Goal: Task Accomplishment & Management: Use online tool/utility

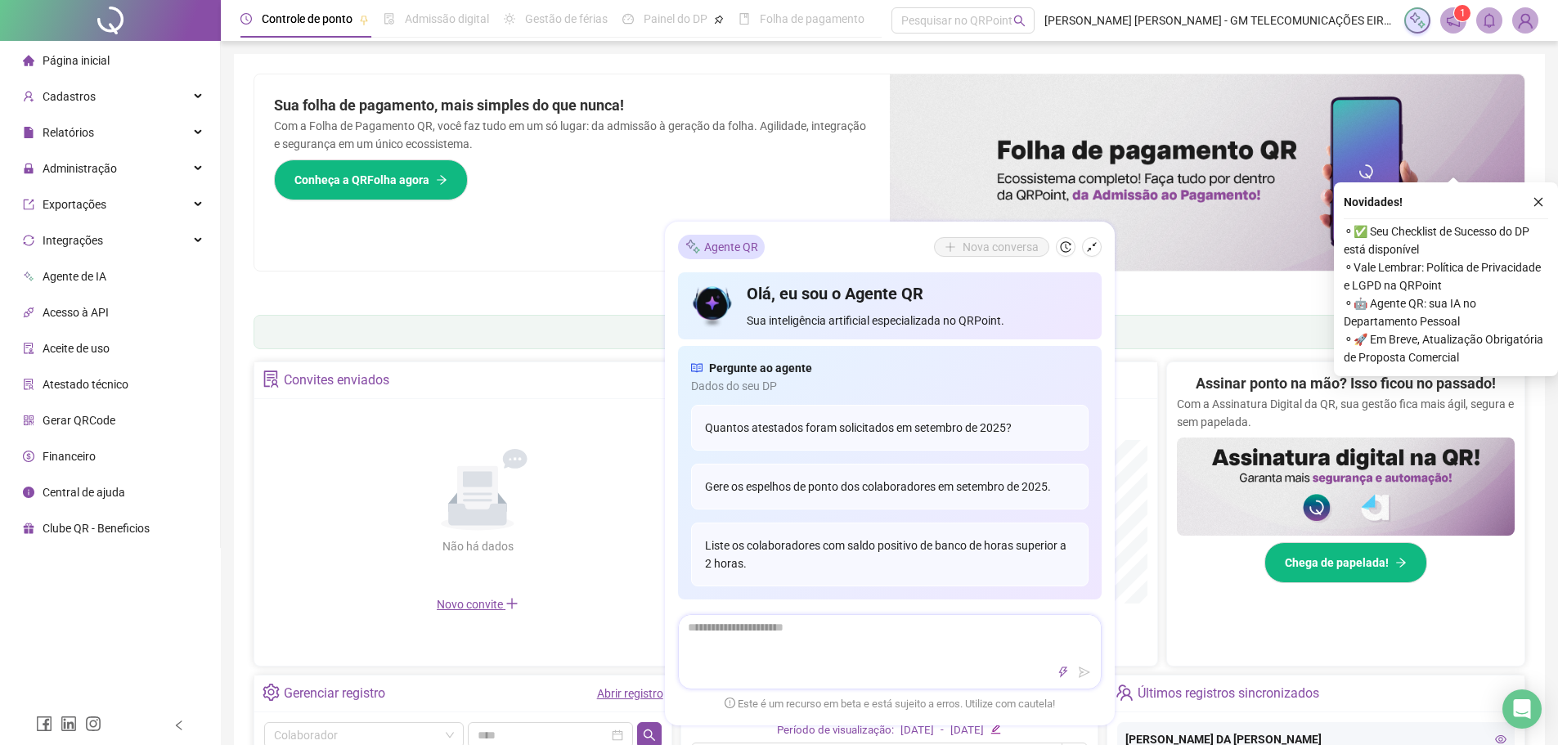
scroll to position [245, 0]
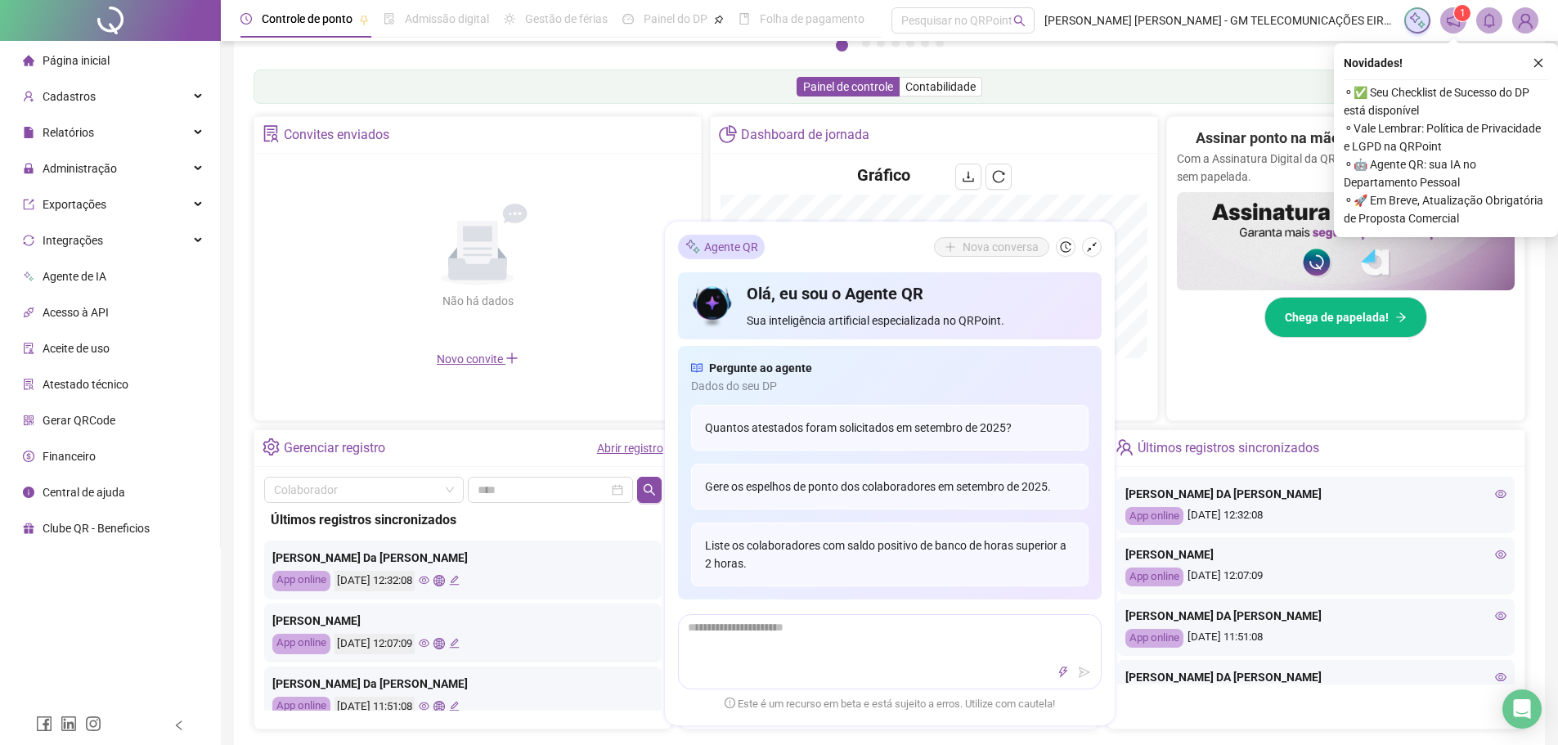
click at [0, 594] on div "Página inicial Cadastros Relatórios Administração Exportações Integrações Agent…" at bounding box center [110, 353] width 221 height 706
click at [48, 613] on div "Página inicial Cadastros Relatórios Administração Exportações Integrações Agent…" at bounding box center [110, 353] width 221 height 706
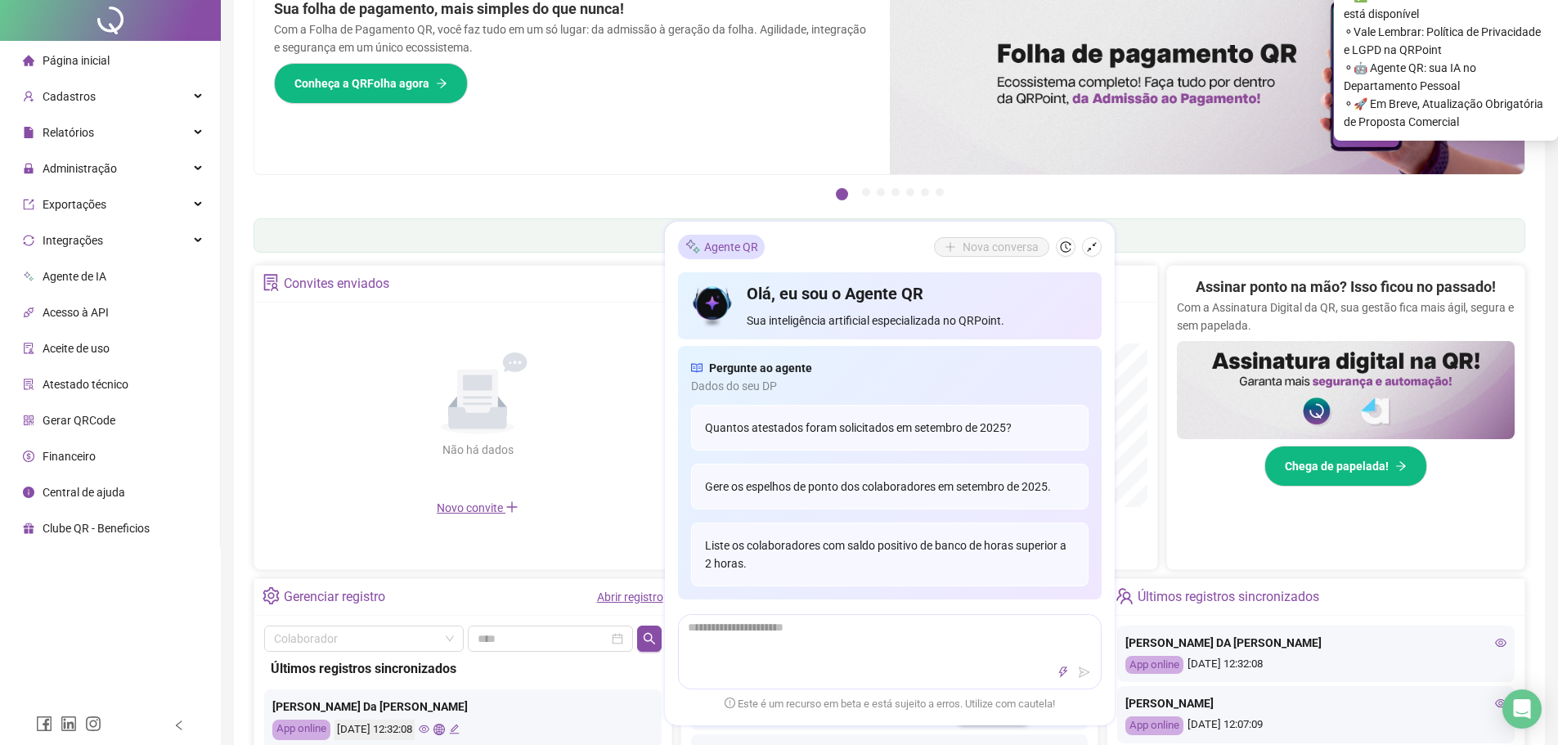
scroll to position [0, 0]
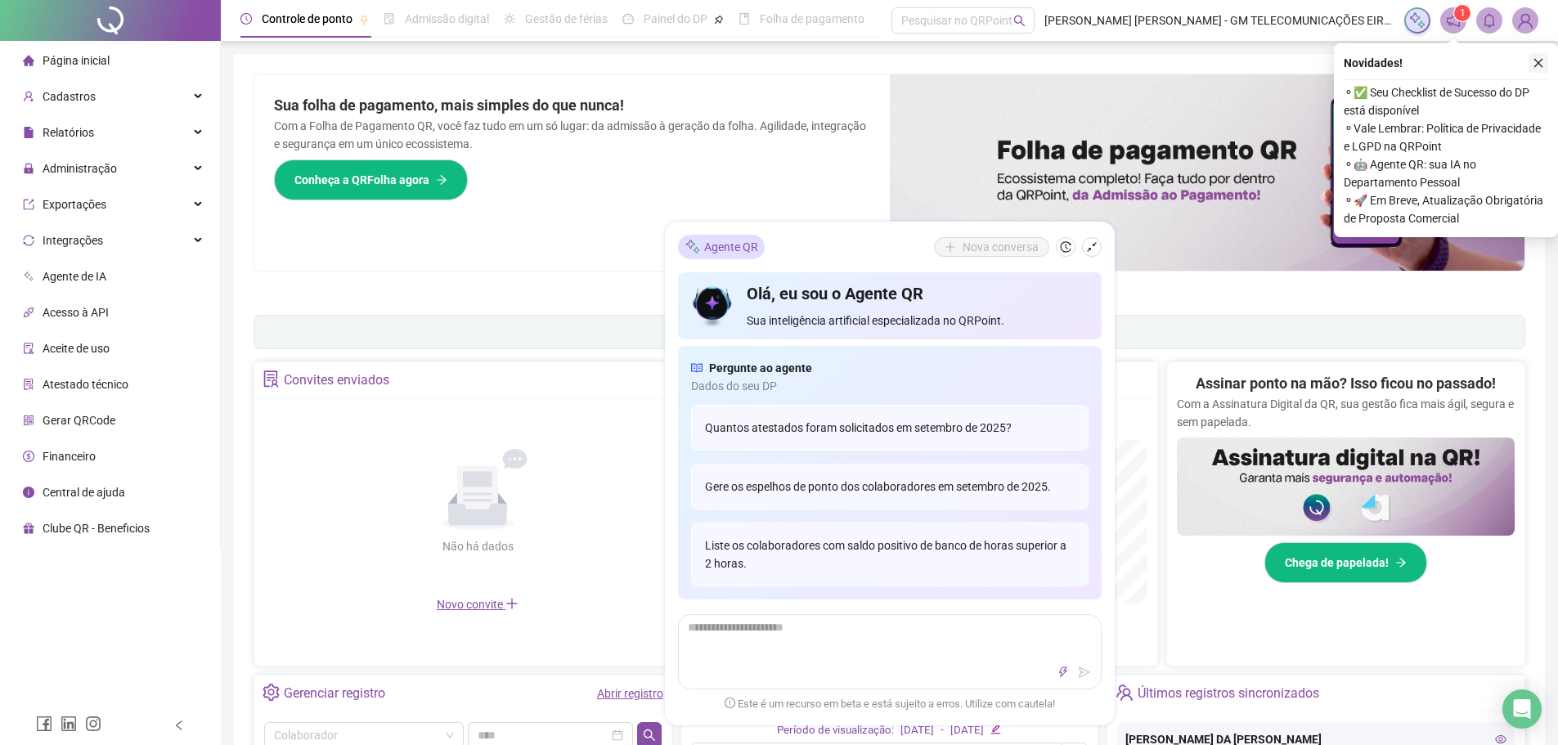
click at [1532, 63] on button "button" at bounding box center [1539, 63] width 20 height 20
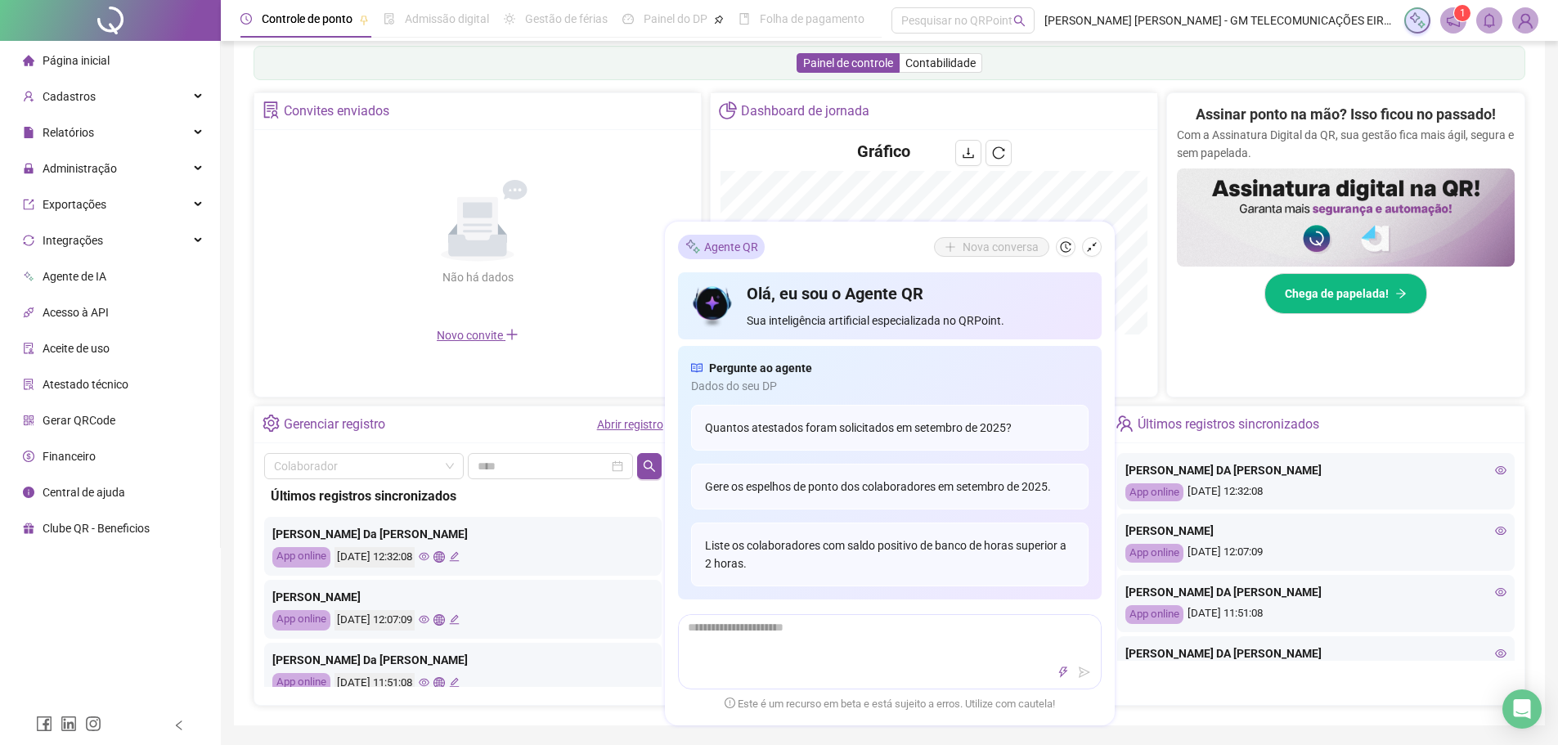
scroll to position [245, 0]
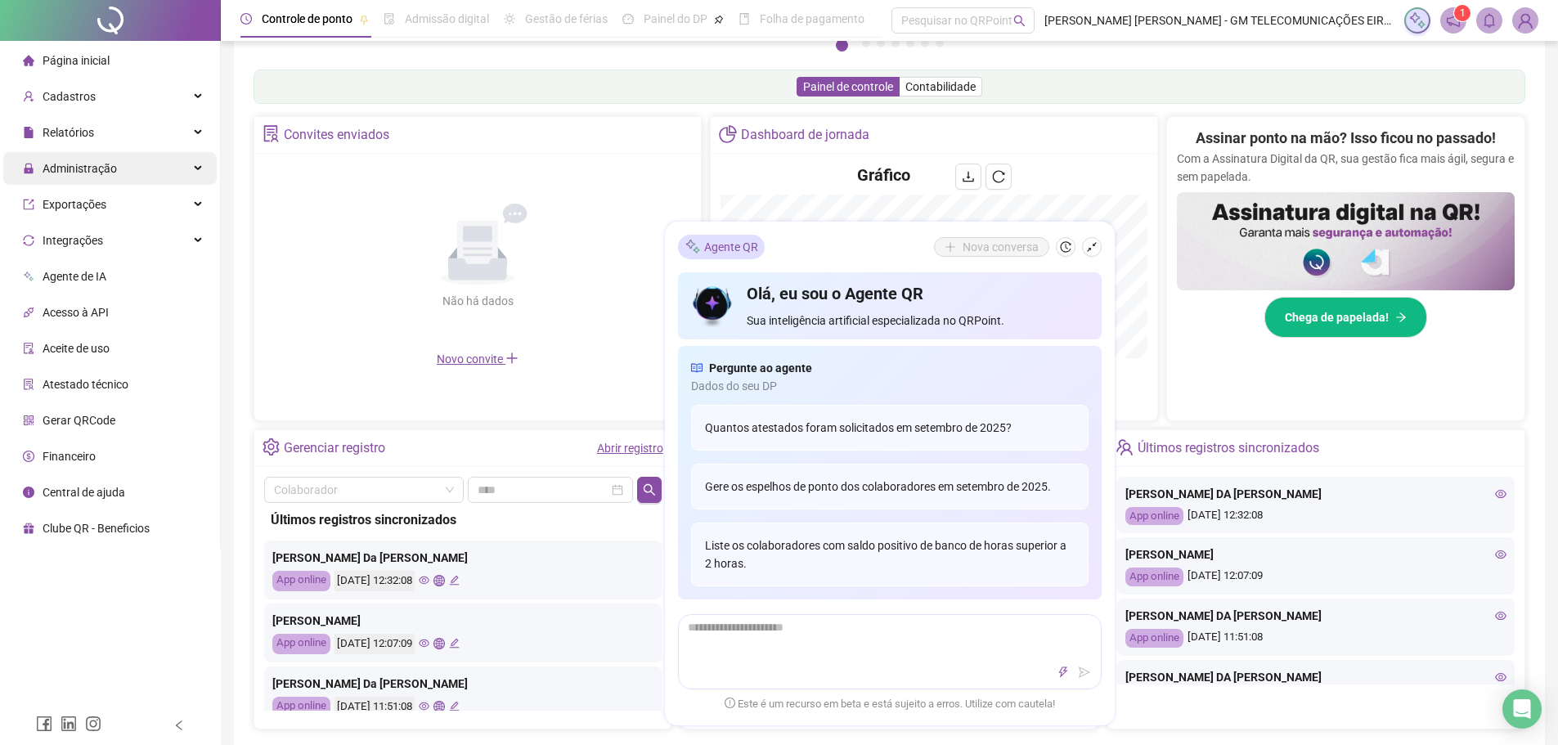
click at [94, 168] on span "Administração" at bounding box center [80, 168] width 74 height 13
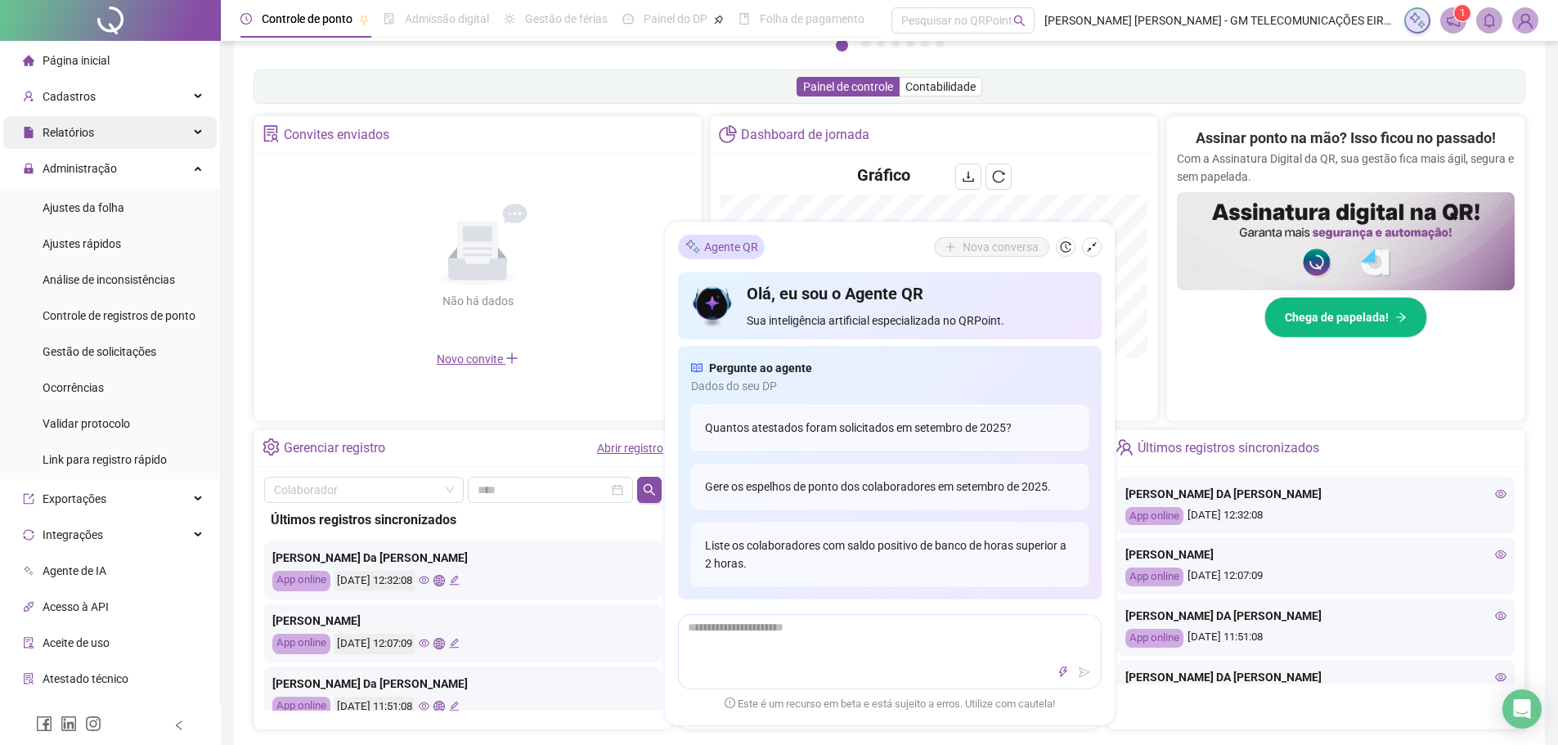
click at [82, 128] on span "Relatórios" at bounding box center [69, 132] width 52 height 13
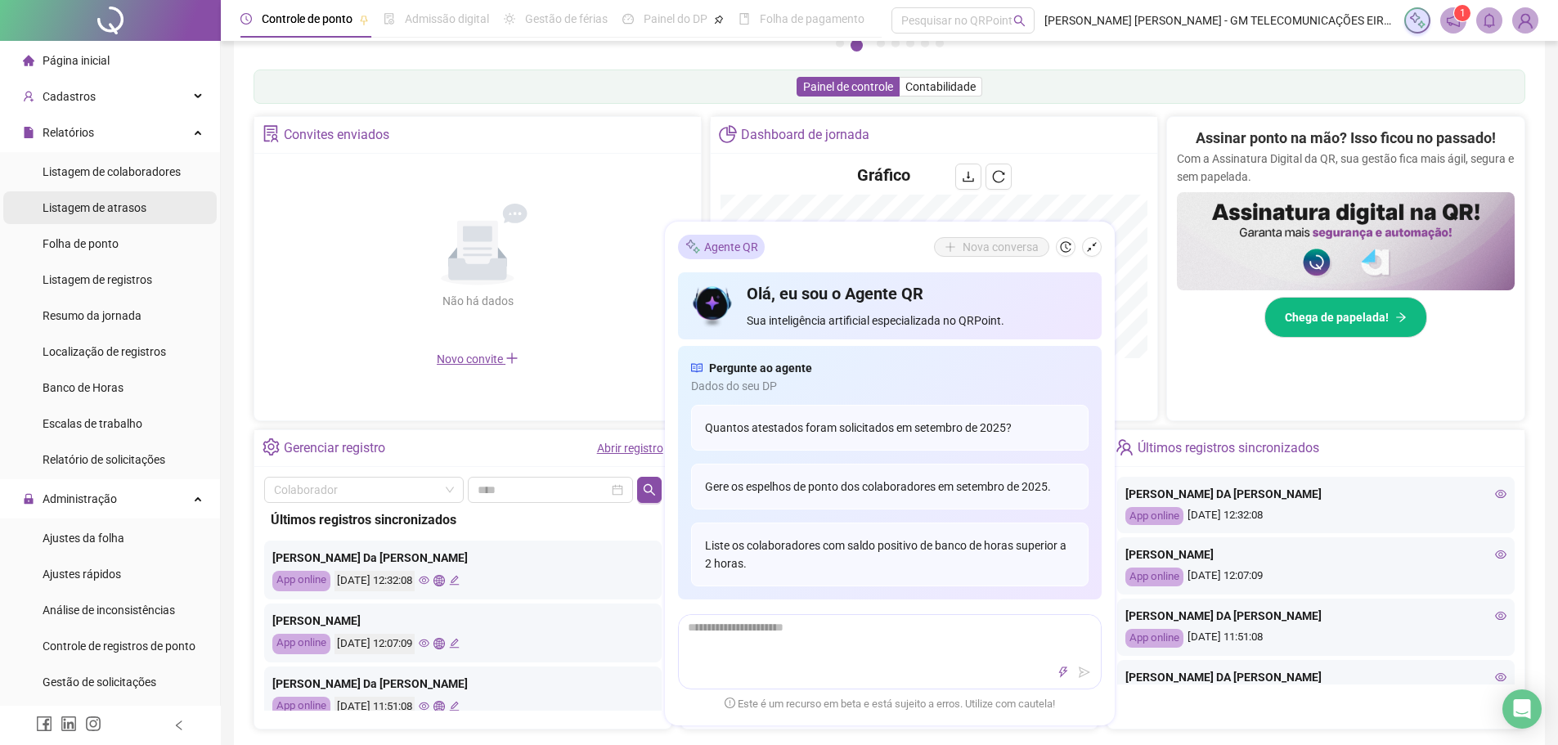
click at [149, 209] on li "Listagem de atrasos" at bounding box center [109, 207] width 213 height 33
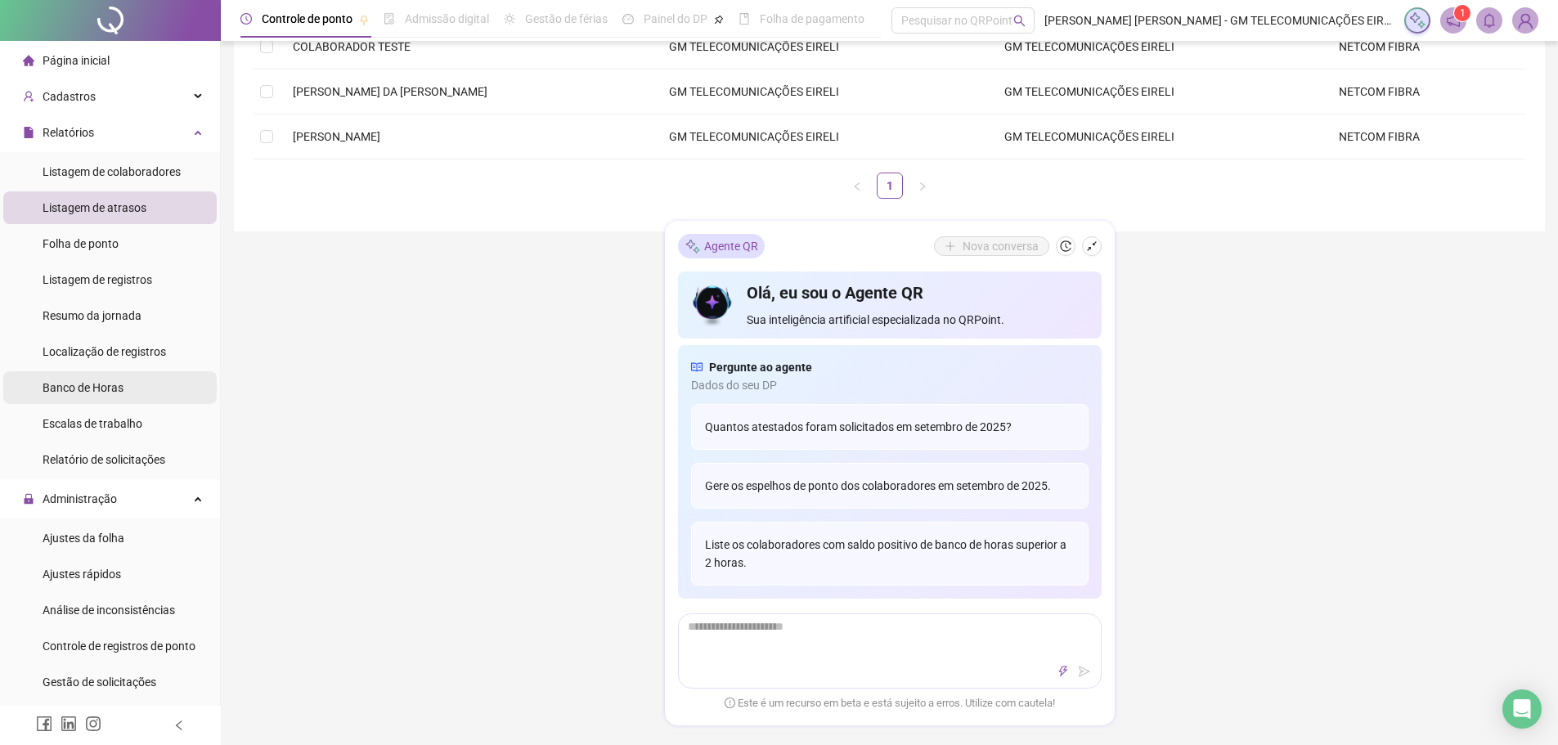
type input "**********"
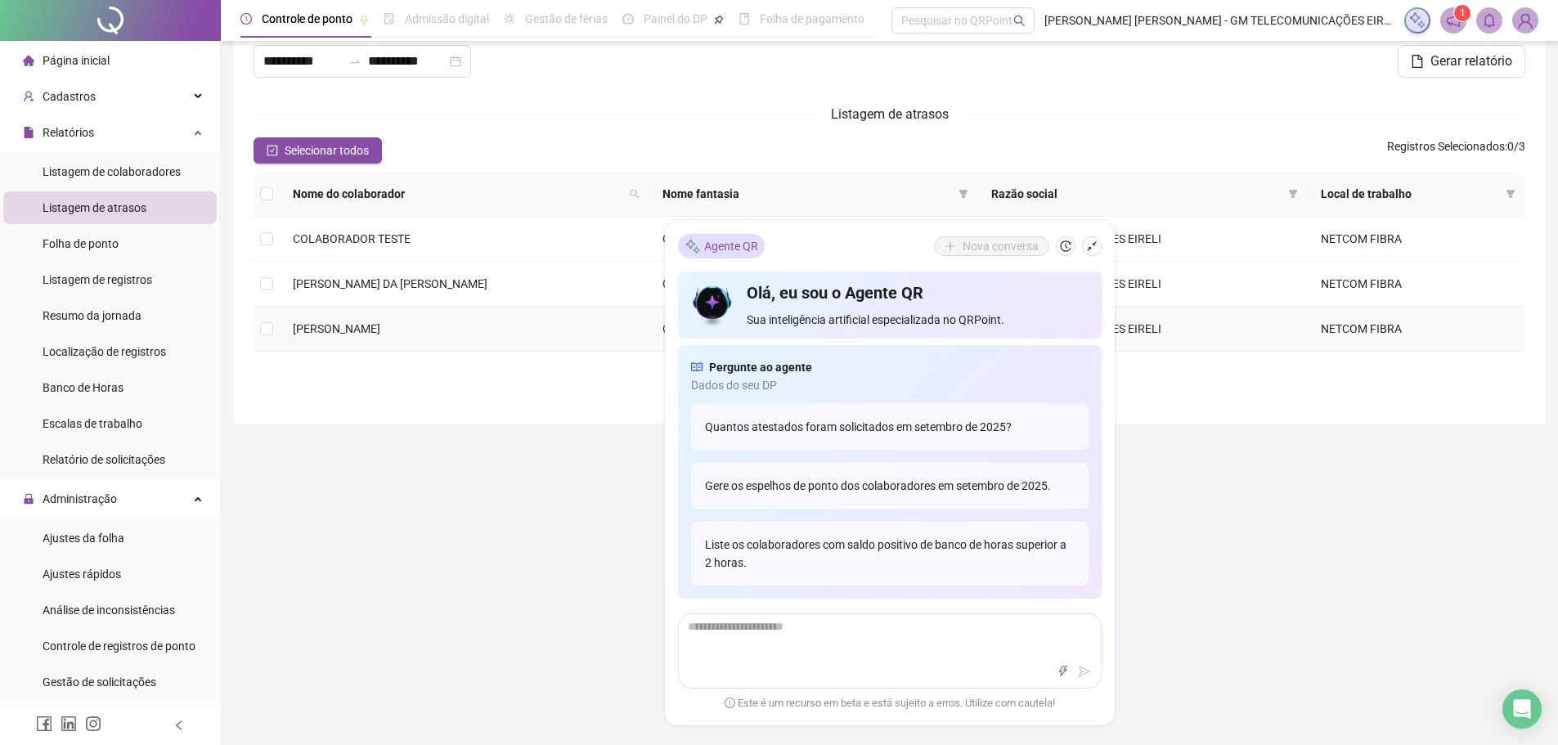
scroll to position [82, 0]
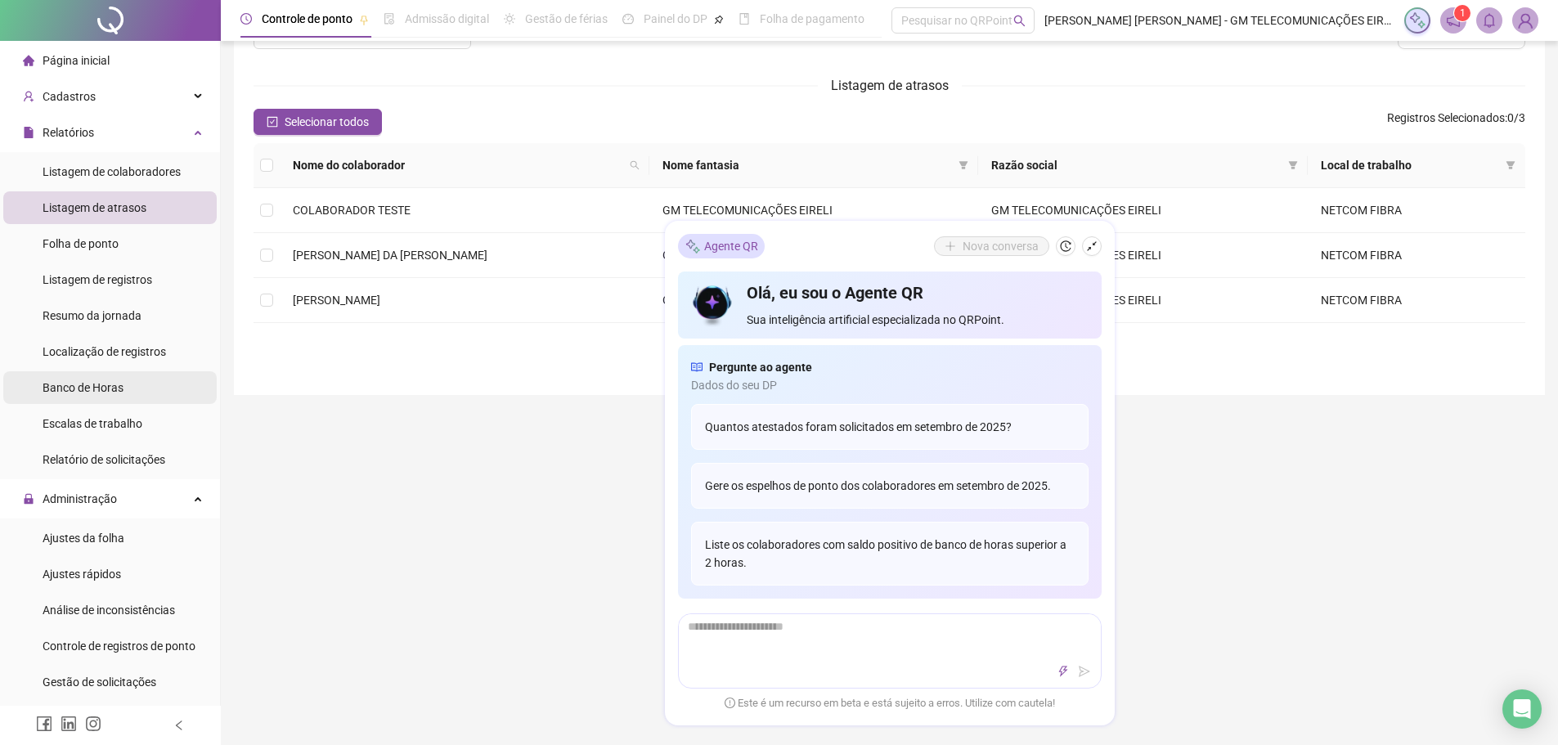
click at [102, 391] on span "Banco de Horas" at bounding box center [83, 387] width 81 height 13
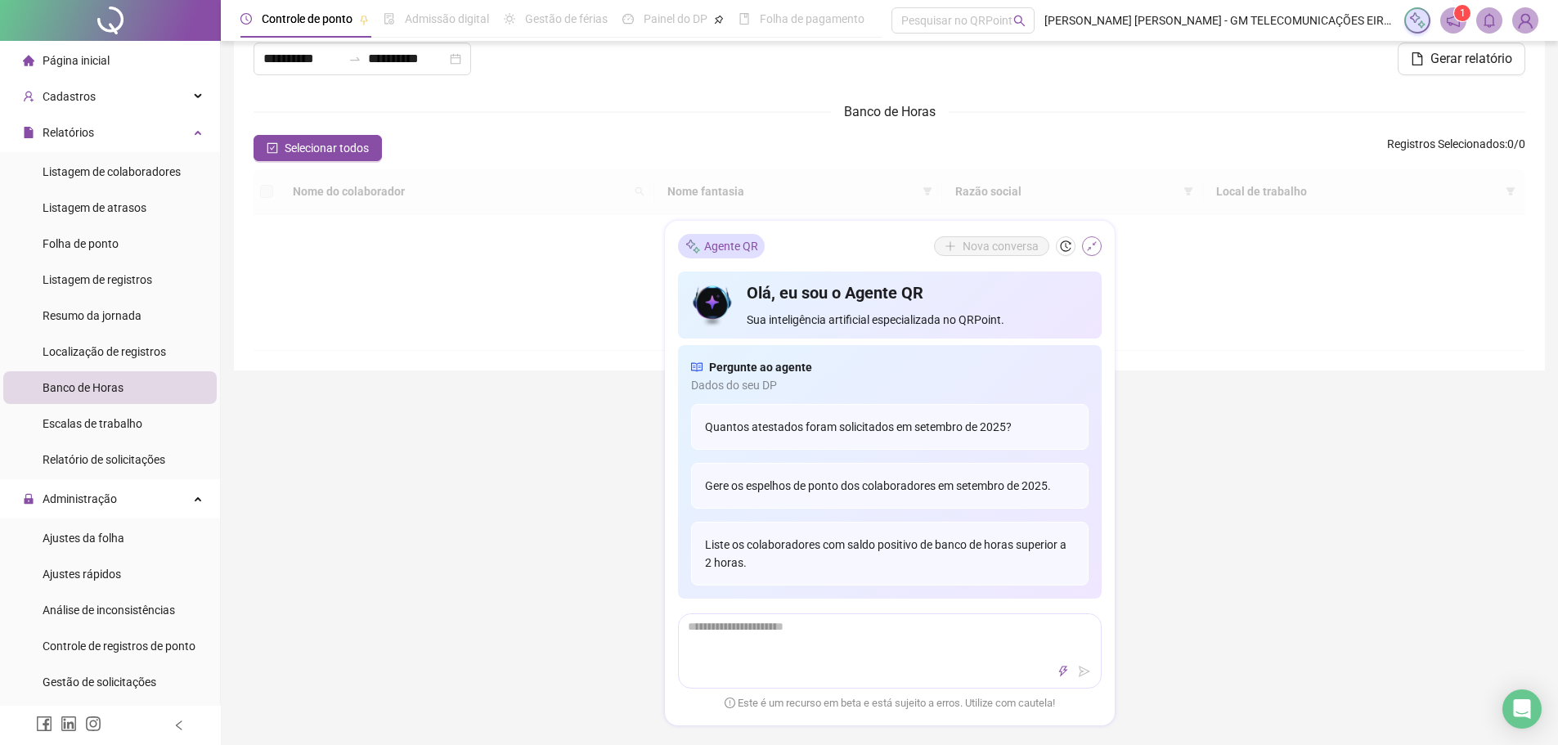
type input "**********"
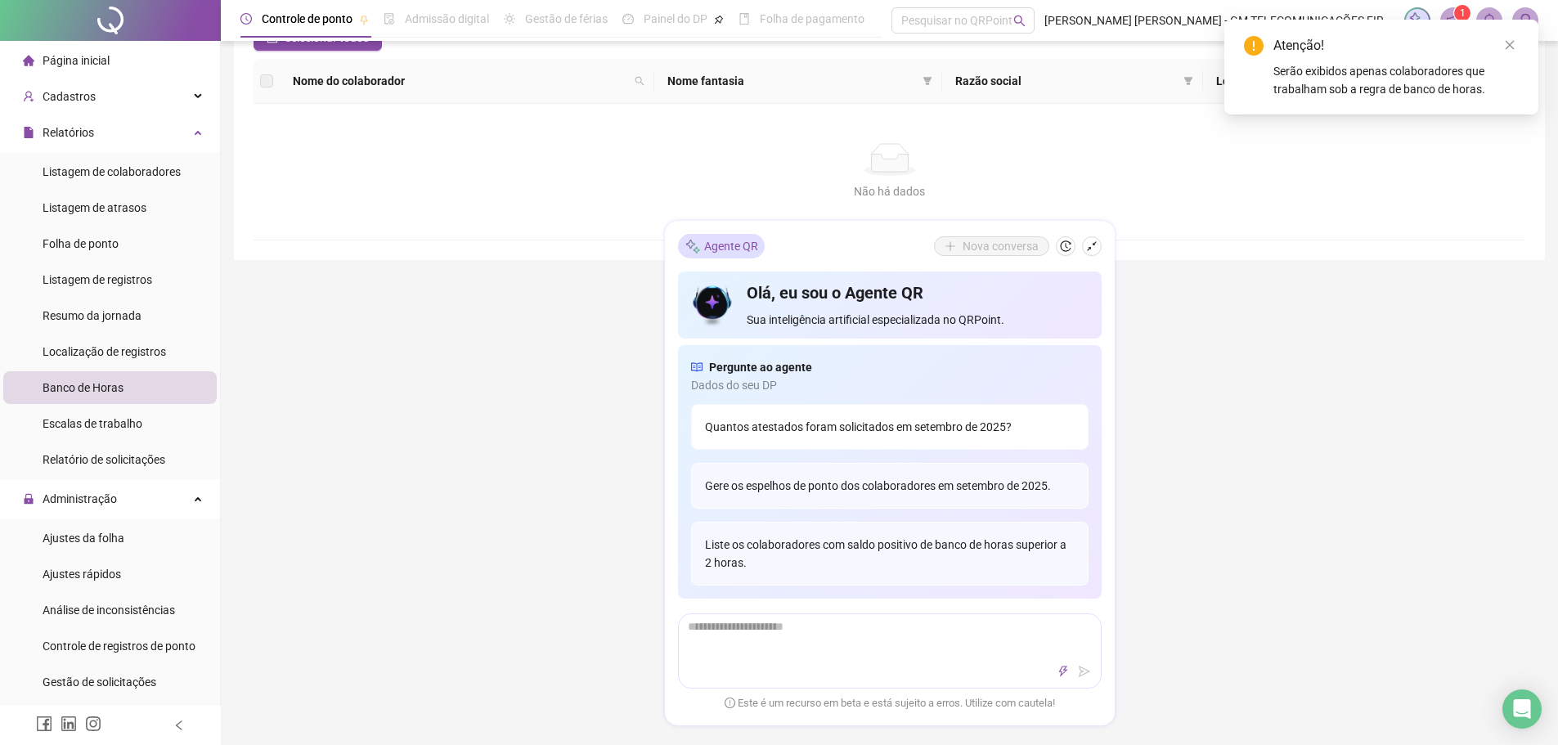
scroll to position [164, 0]
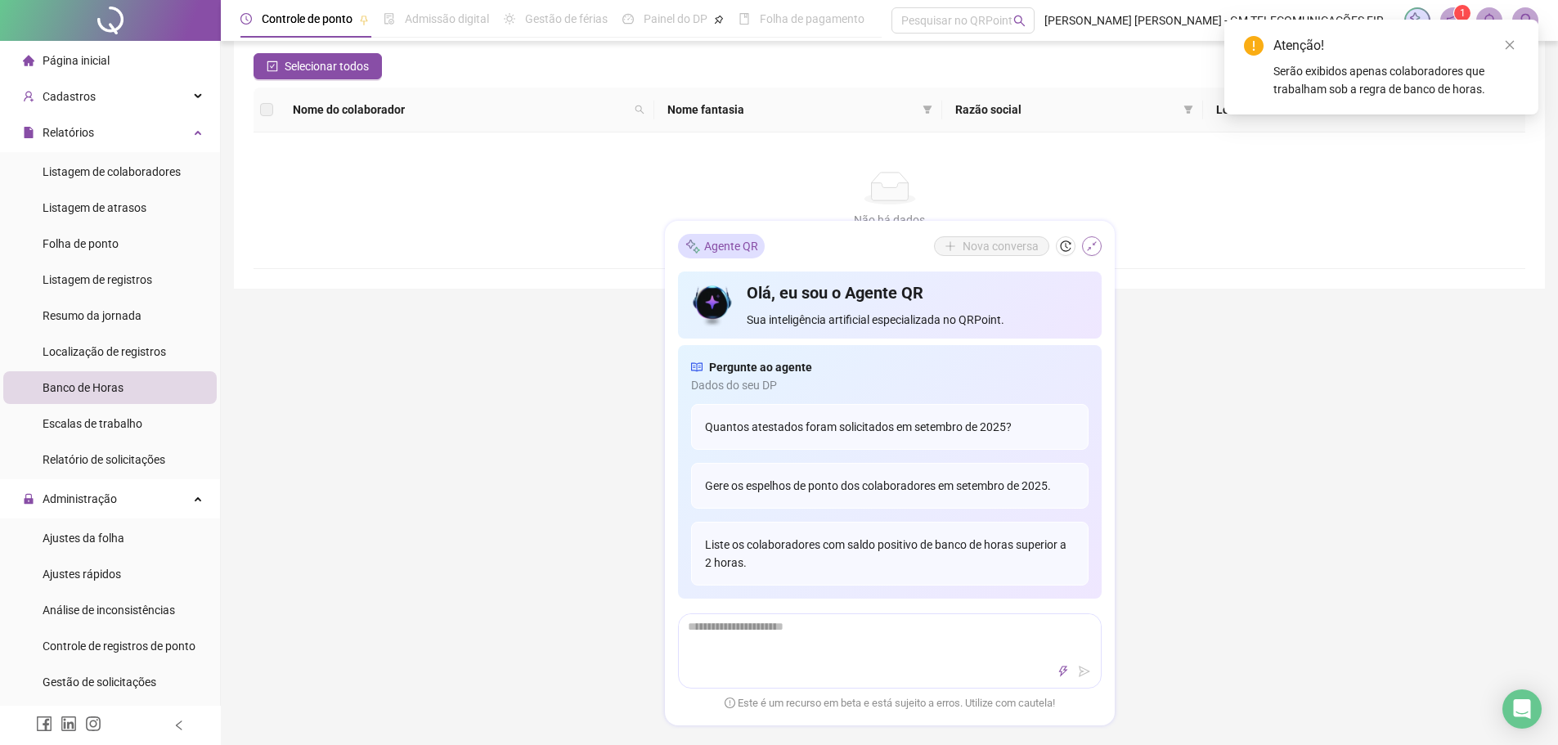
click at [1091, 248] on icon "shrink" at bounding box center [1091, 246] width 11 height 11
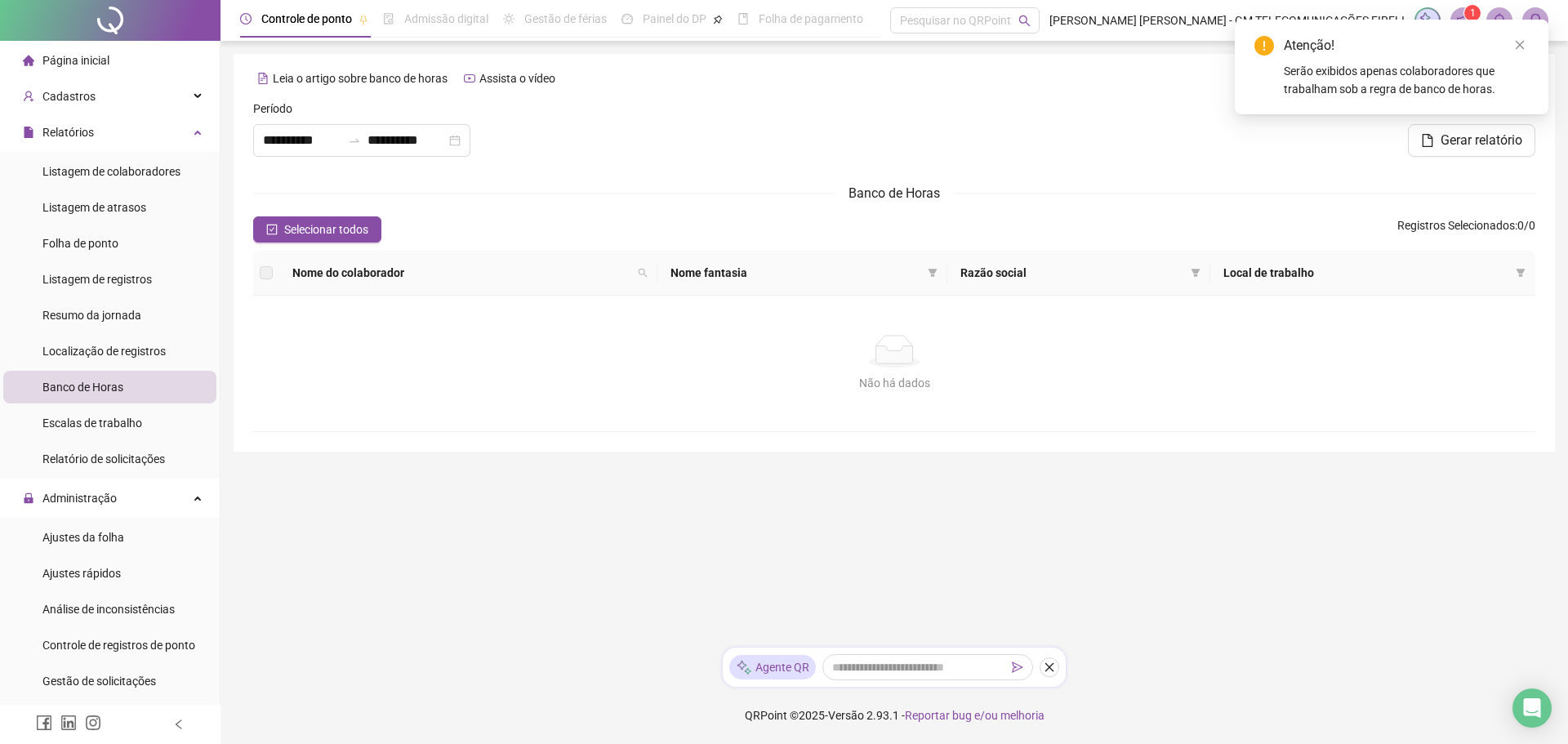
click at [330, 276] on span "Nome do colaborador" at bounding box center [461, 273] width 339 height 18
click at [267, 275] on label at bounding box center [266, 273] width 13 height 18
click at [328, 240] on button "Selecionar todos" at bounding box center [318, 230] width 128 height 26
click at [1518, 47] on icon "close" at bounding box center [1520, 45] width 9 height 9
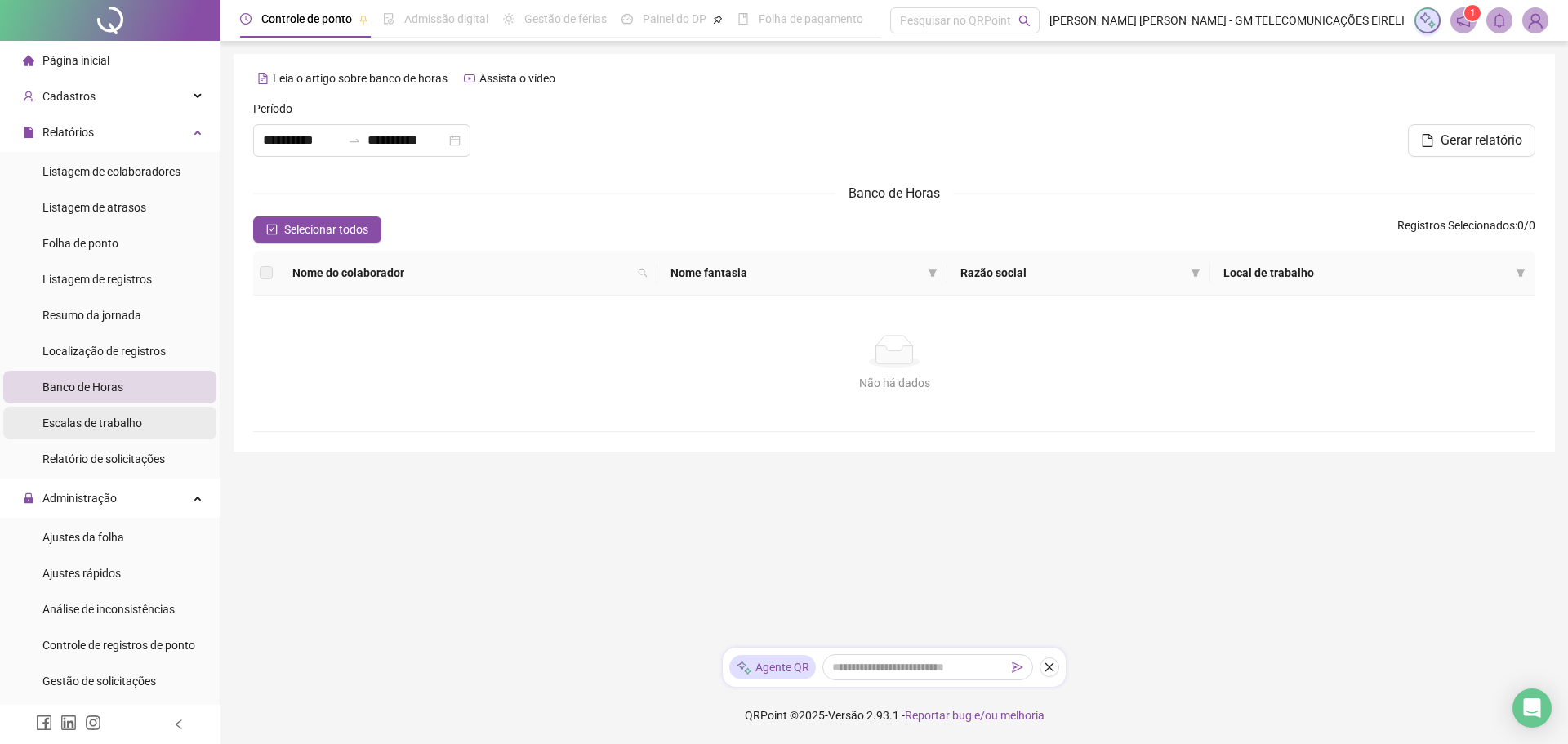
click at [102, 408] on div "Escalas de trabalho" at bounding box center [93, 422] width 100 height 33
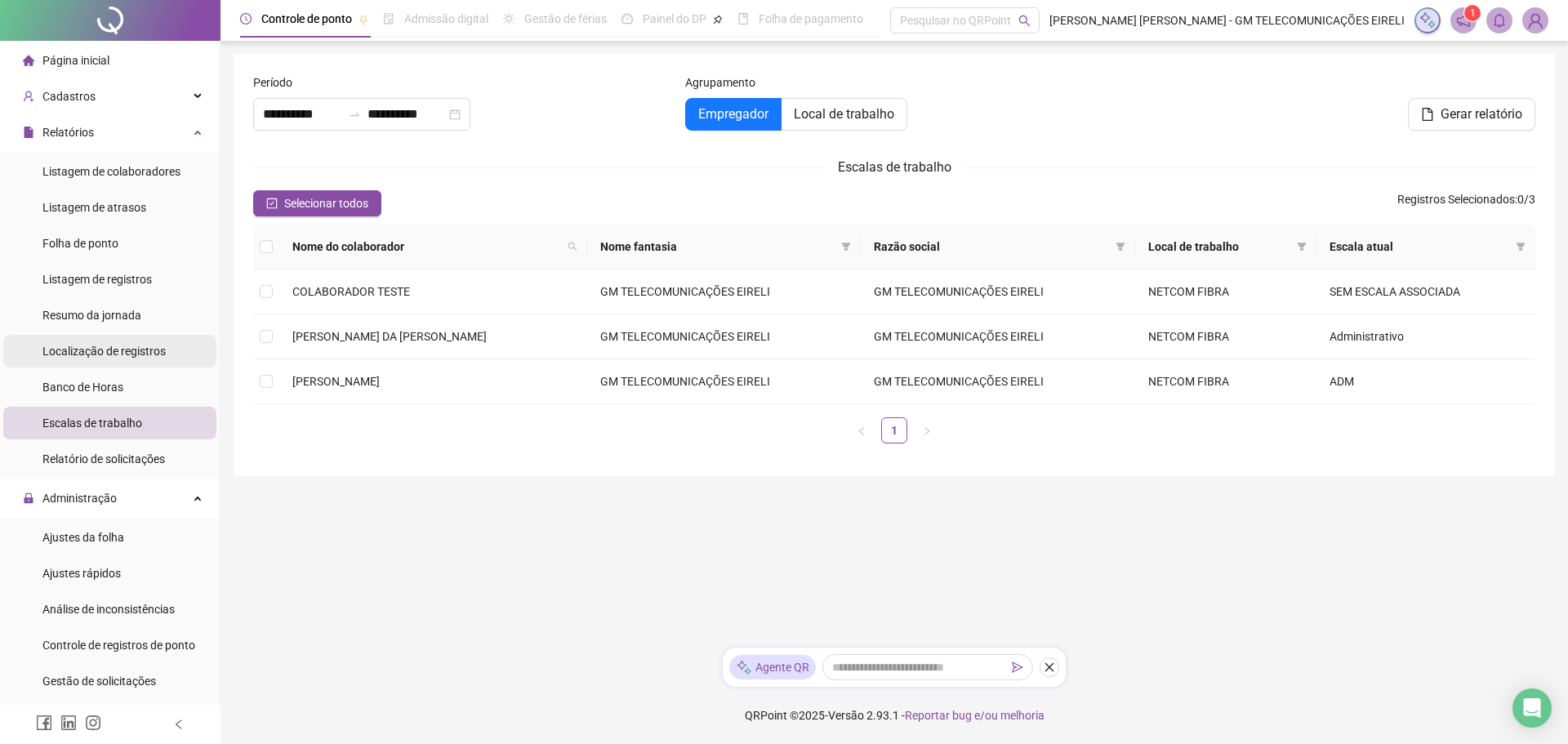
type input "**********"
click at [117, 355] on span "Localização de registros" at bounding box center [104, 351] width 123 height 13
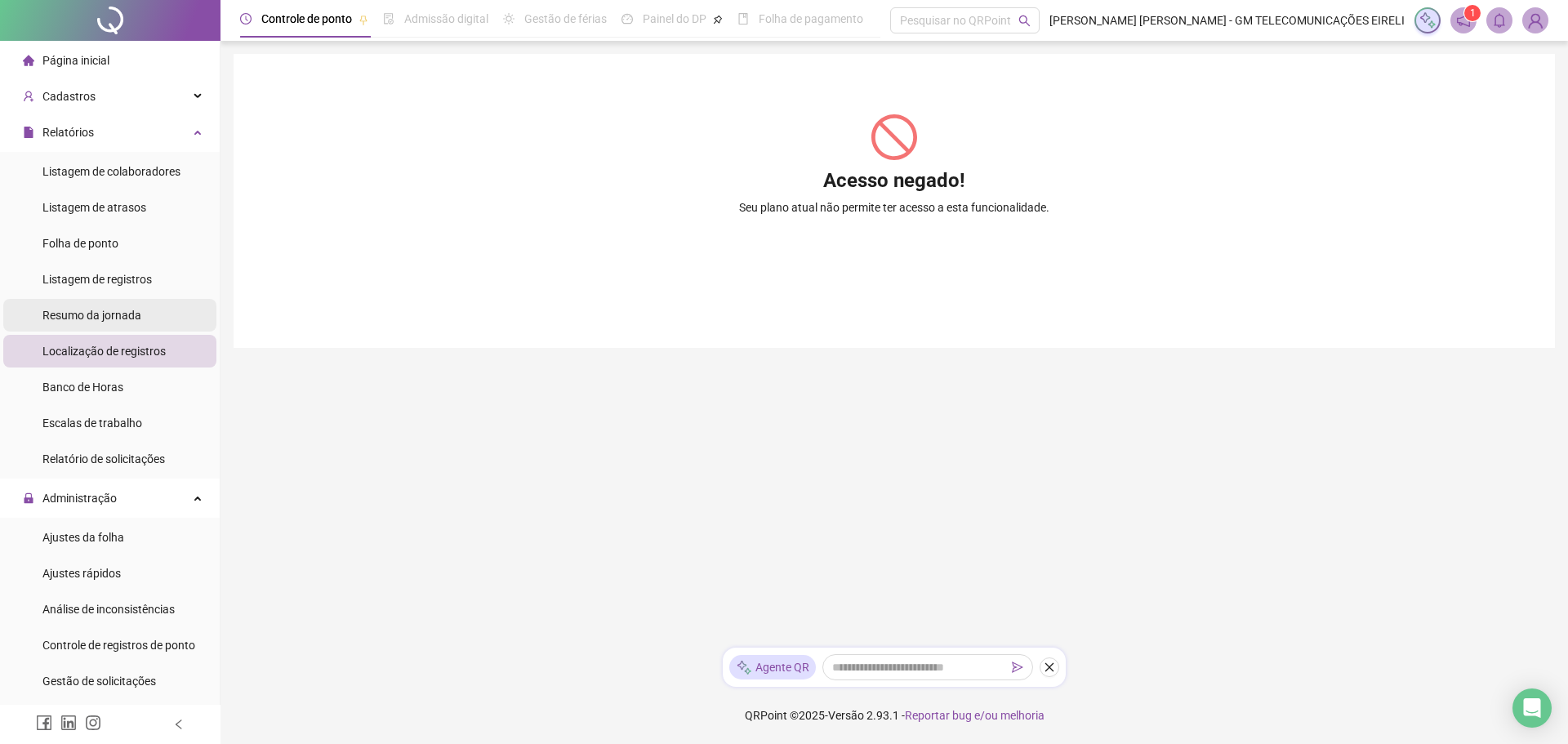
click at [142, 323] on li "Resumo da jornada" at bounding box center [109, 315] width 213 height 33
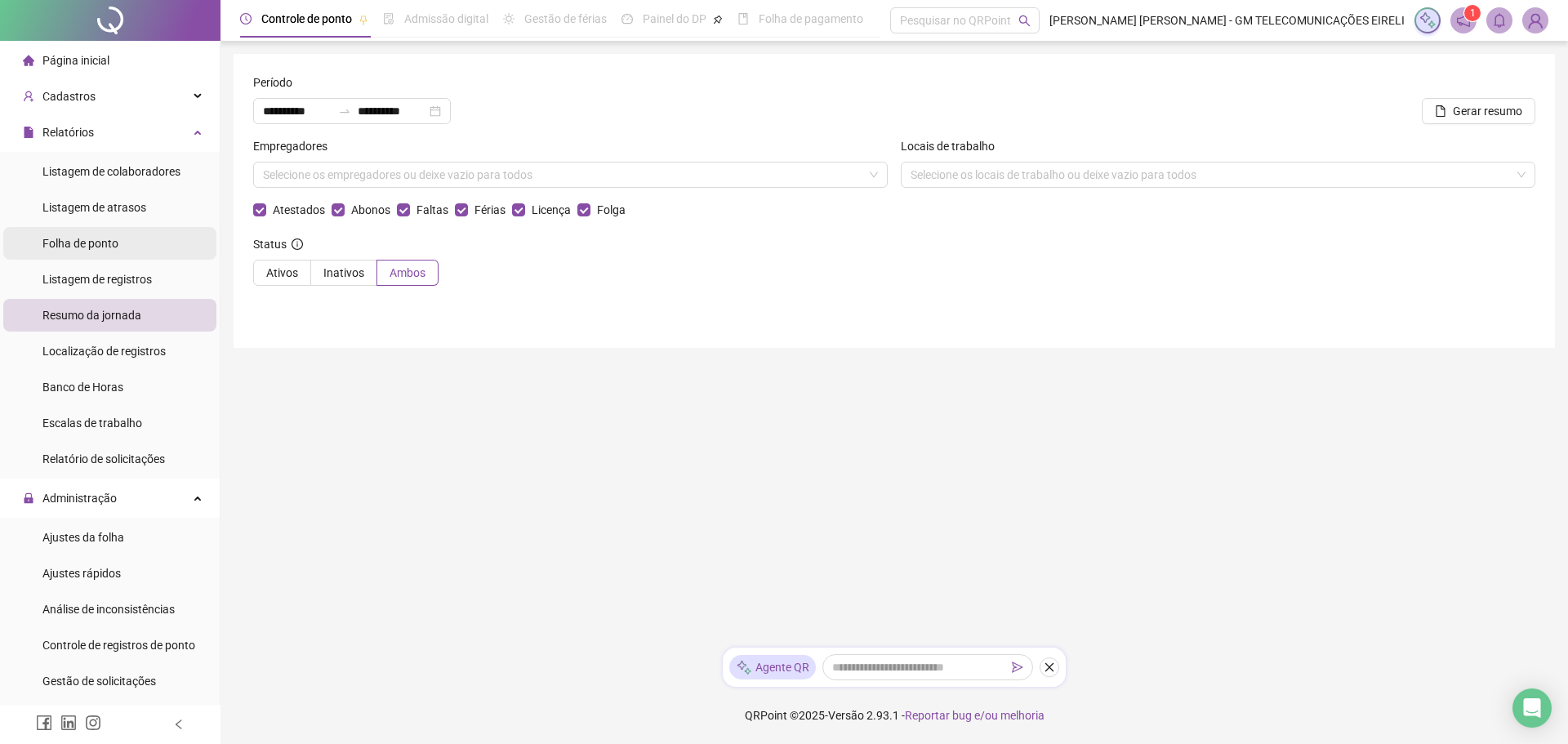
click at [79, 237] on span "Folha de ponto" at bounding box center [81, 243] width 76 height 13
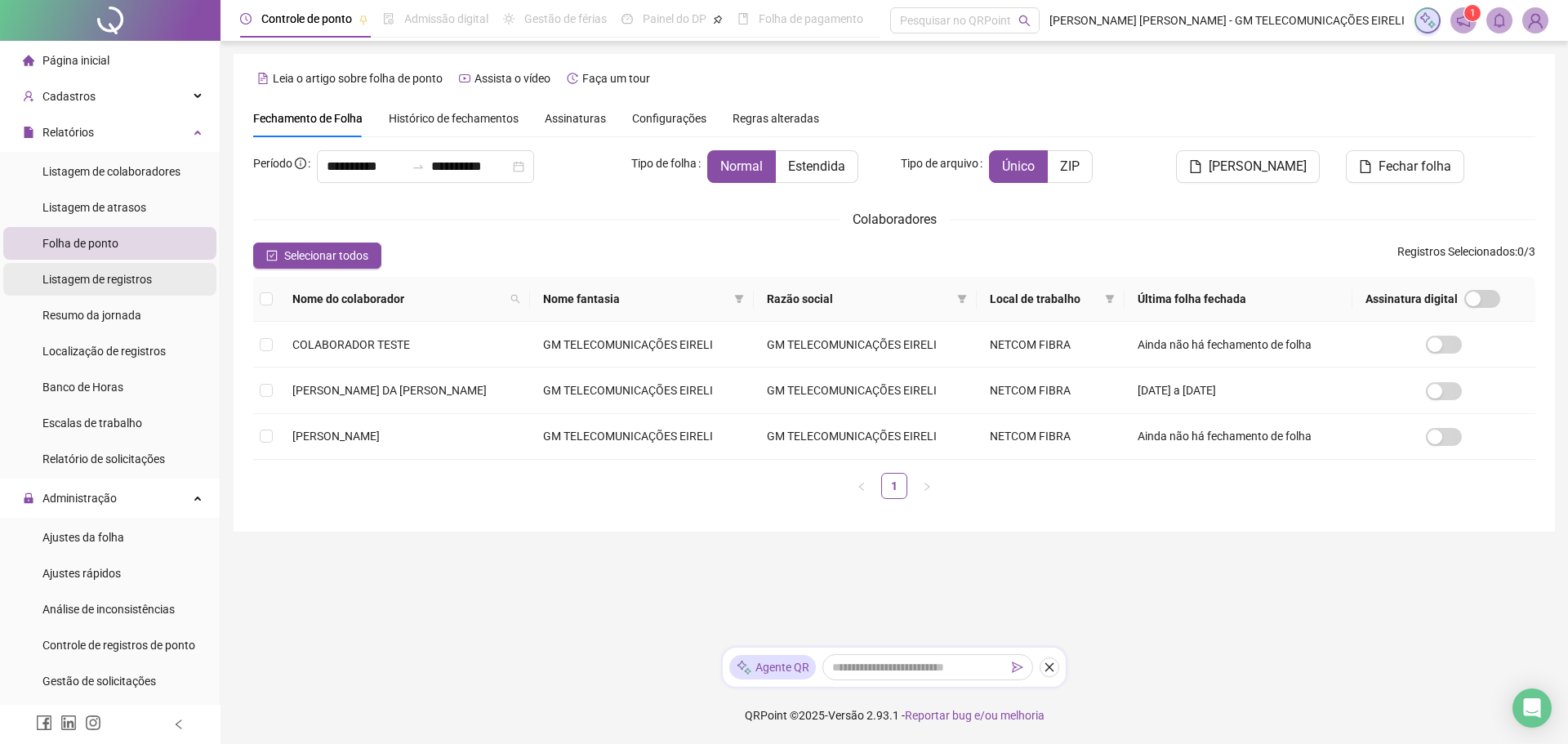
click at [74, 279] on span "Listagem de registros" at bounding box center [98, 279] width 110 height 13
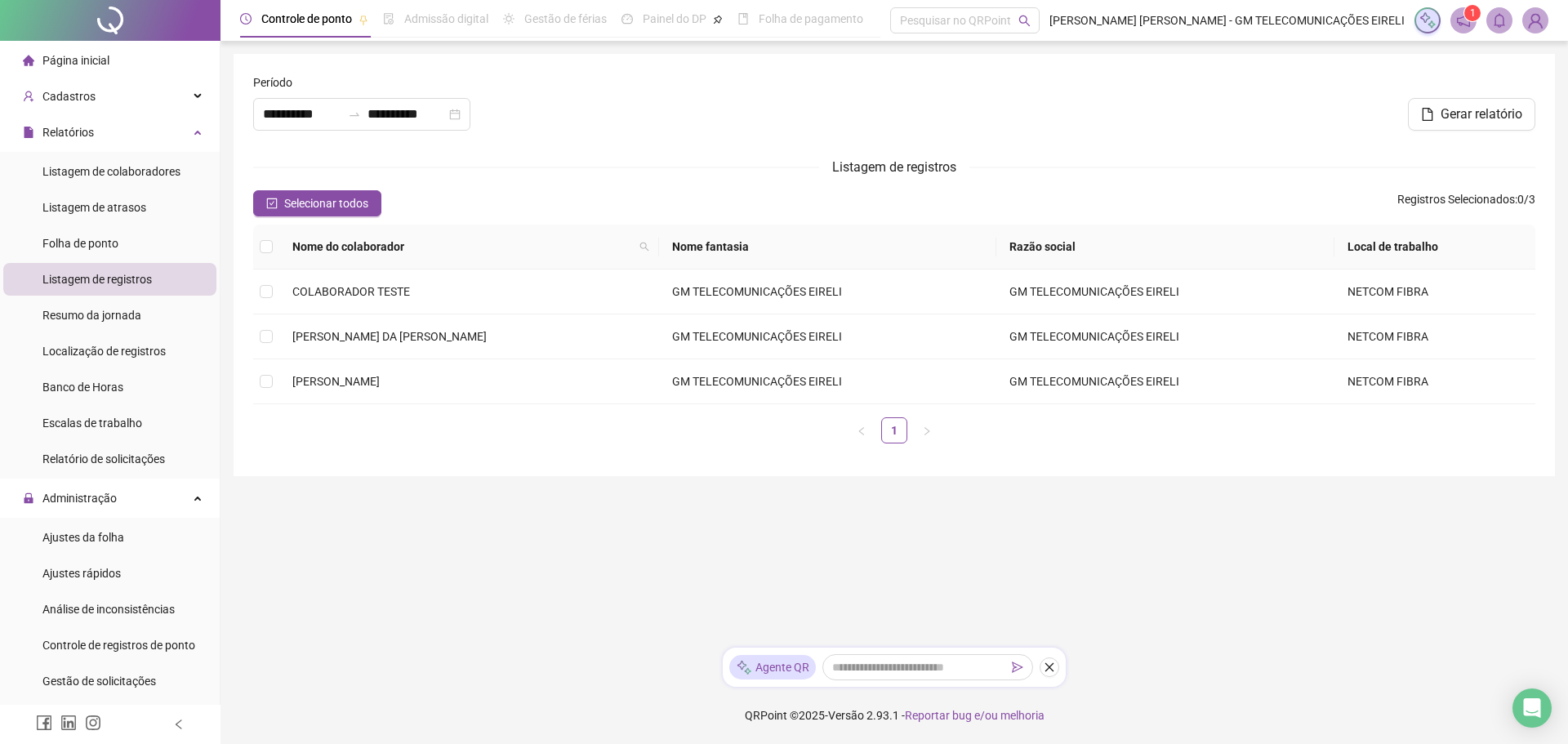
type input "**********"
click at [162, 206] on li "Listagem de atrasos" at bounding box center [109, 207] width 213 height 33
type input "**********"
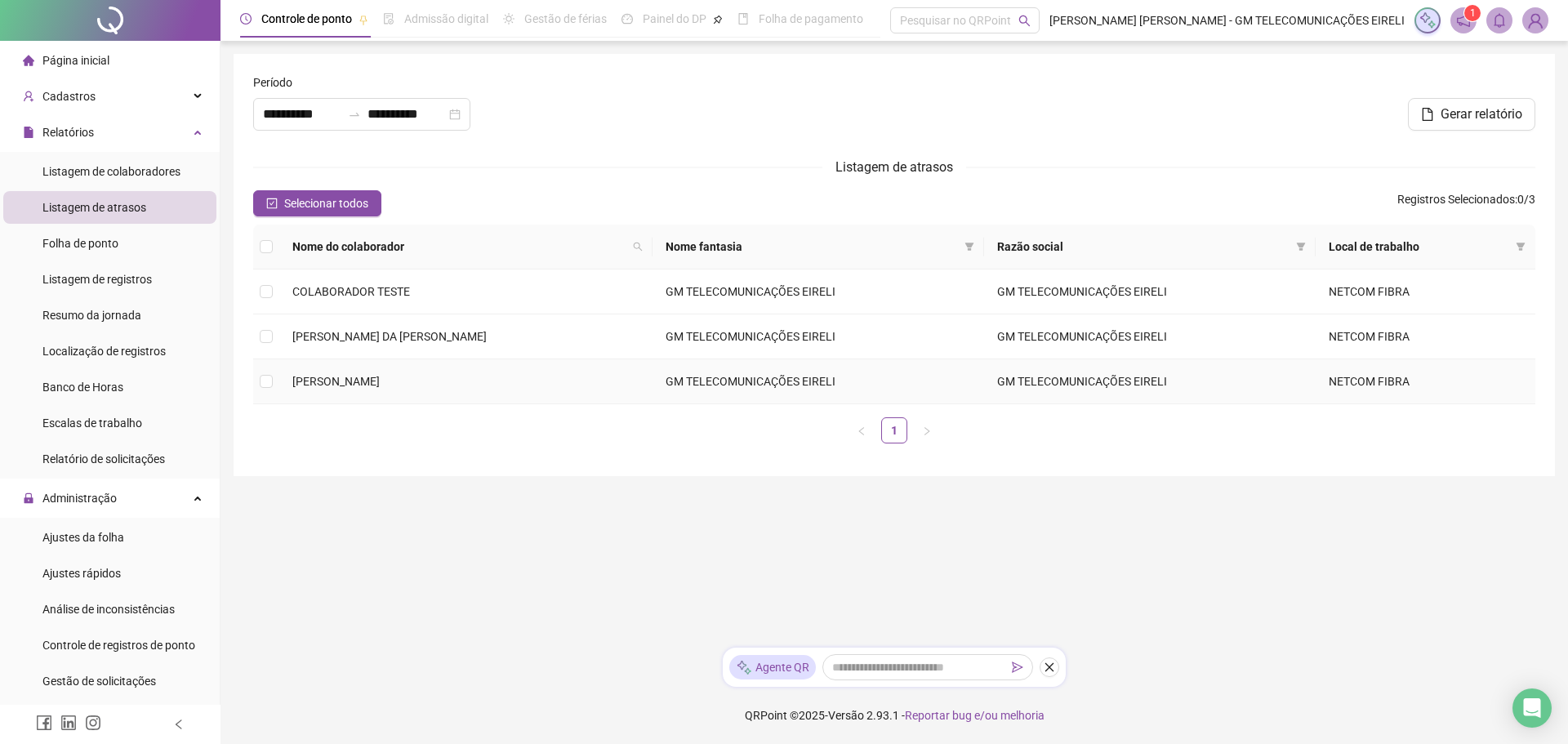
click at [279, 392] on td at bounding box center [267, 381] width 26 height 45
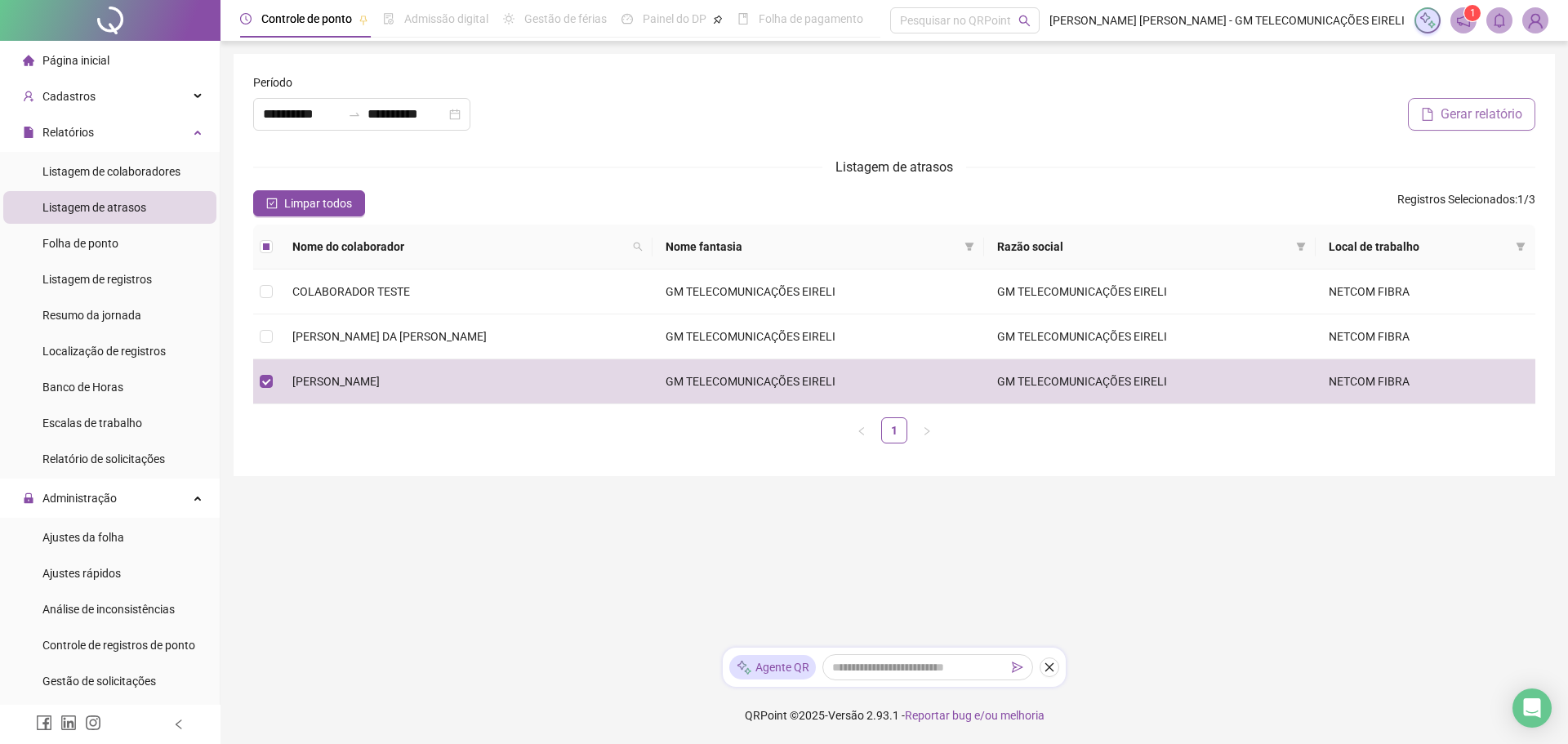
click at [1446, 114] on span "Gerar relatório" at bounding box center [1482, 115] width 82 height 20
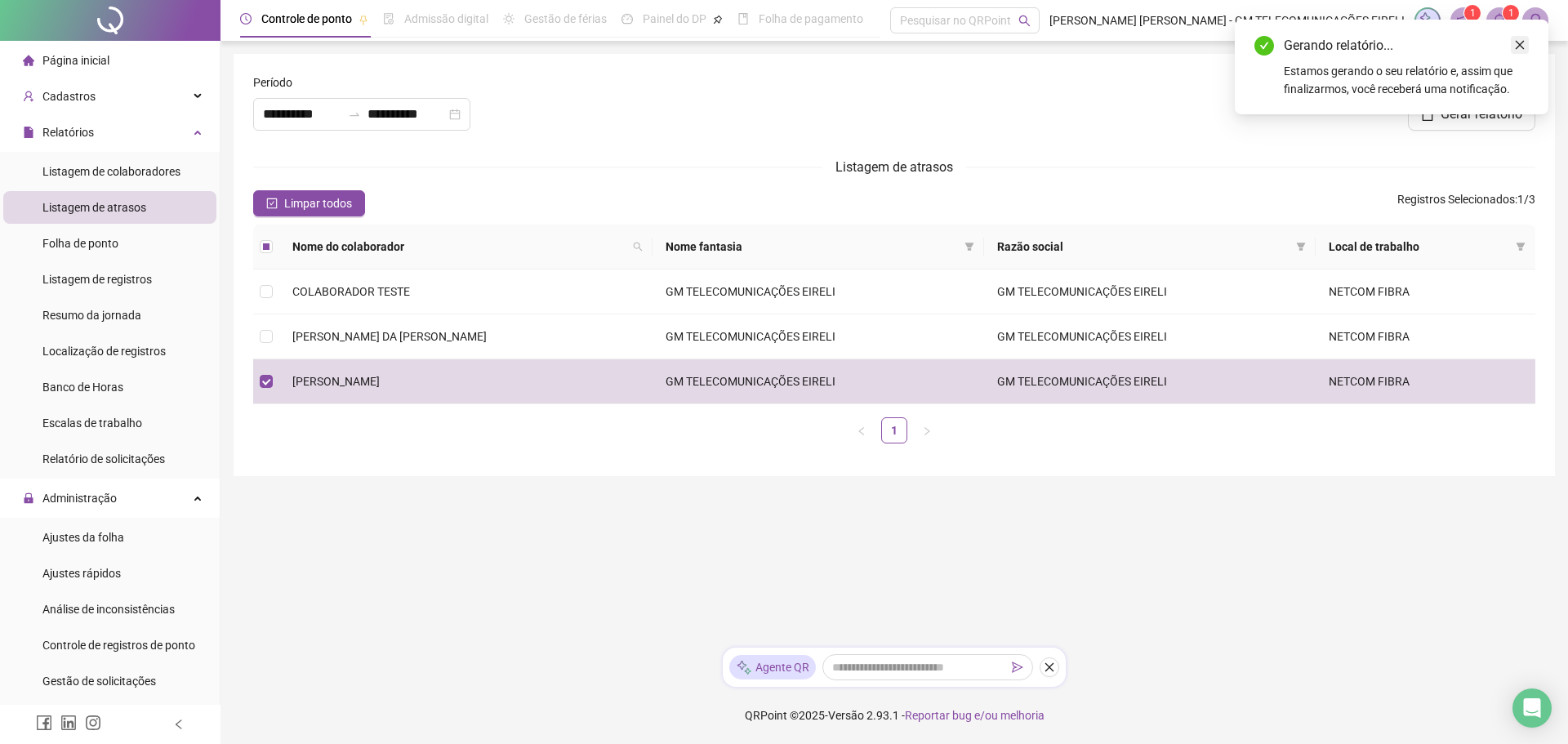
click at [1515, 47] on icon "close" at bounding box center [1519, 44] width 11 height 11
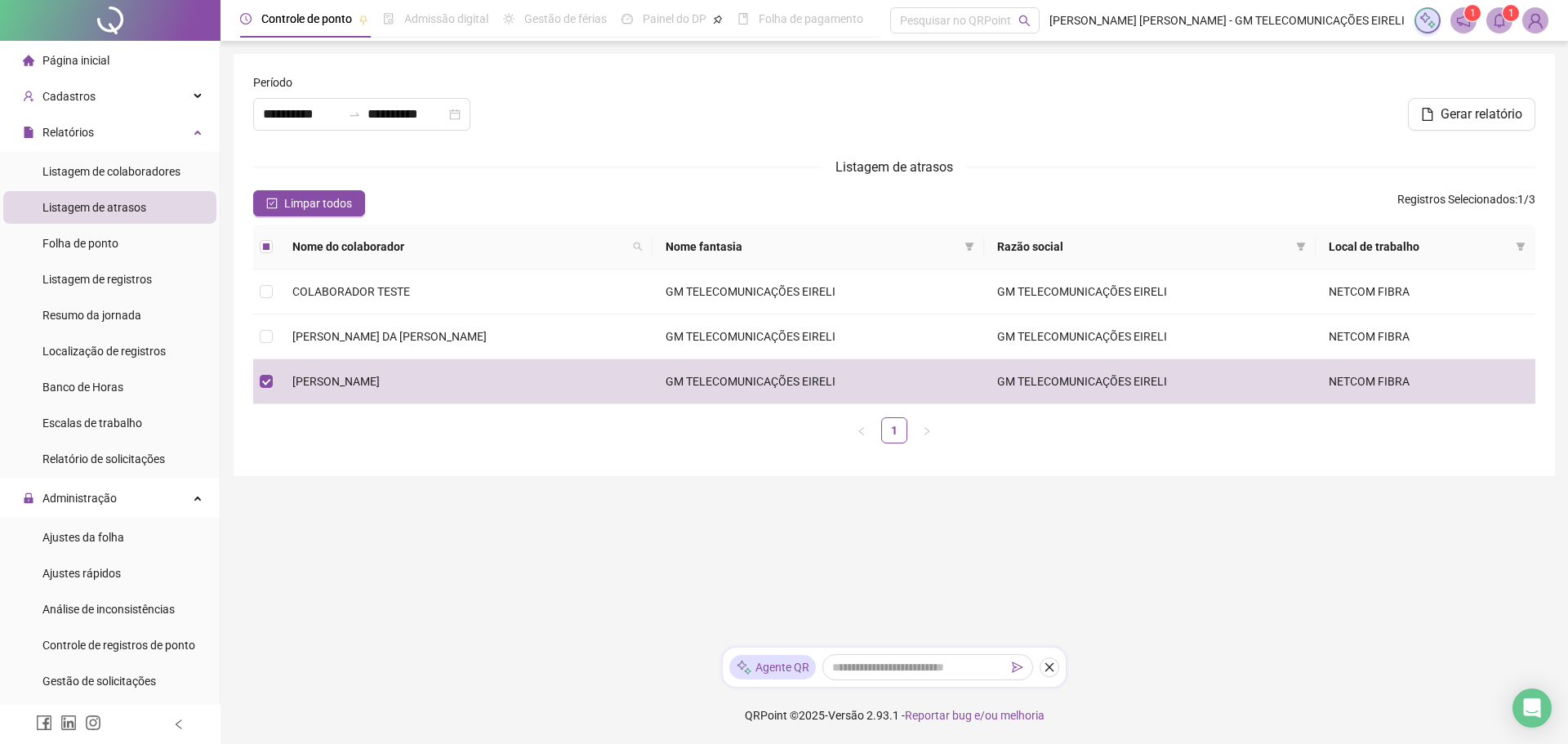
click at [1503, 25] on icon "bell" at bounding box center [1499, 20] width 11 height 15
click at [1501, 25] on icon "bell" at bounding box center [1499, 20] width 11 height 15
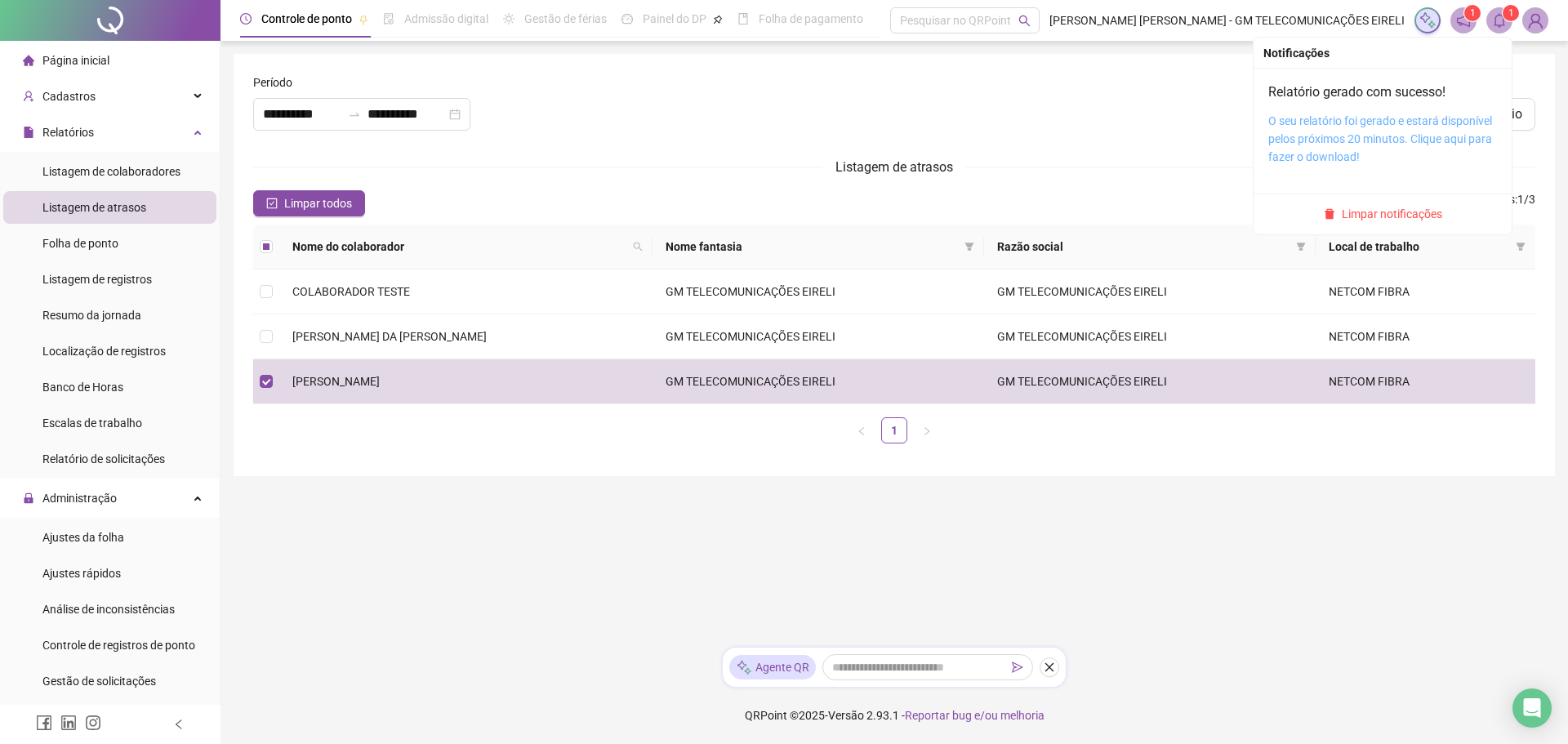
click at [1330, 128] on link "O seu relatório foi gerado e estará disponível pelos próximos 20 minutos. Cliqu…" at bounding box center [1380, 139] width 224 height 49
